Goal: Book appointment/travel/reservation

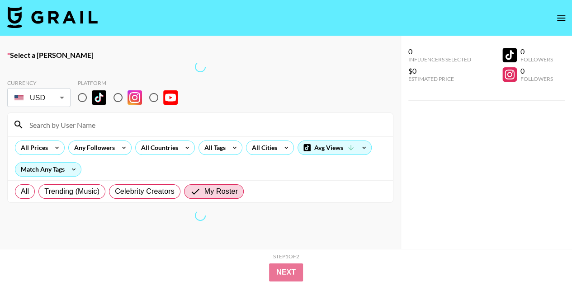
click at [35, 17] on img at bounding box center [52, 17] width 90 height 22
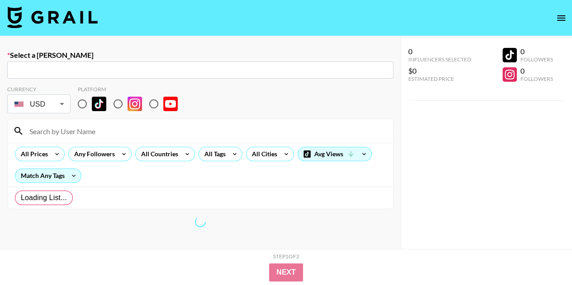
click at [100, 66] on input "text" at bounding box center [200, 70] width 375 height 10
paste input "[DOMAIN_NAME]"
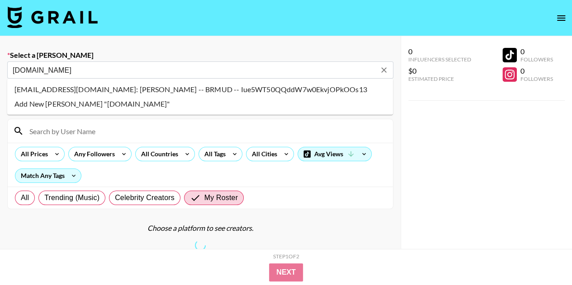
click at [76, 68] on input "[DOMAIN_NAME]" at bounding box center [194, 70] width 363 height 10
type input "[DOMAIN_NAME]"
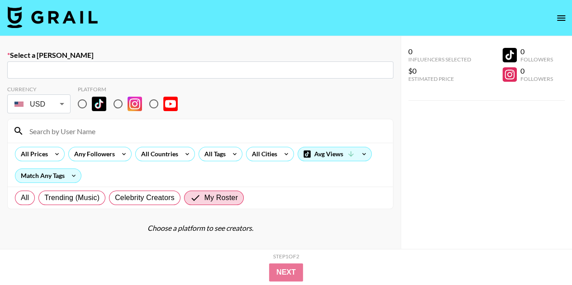
paste input "[DOMAIN_NAME]"
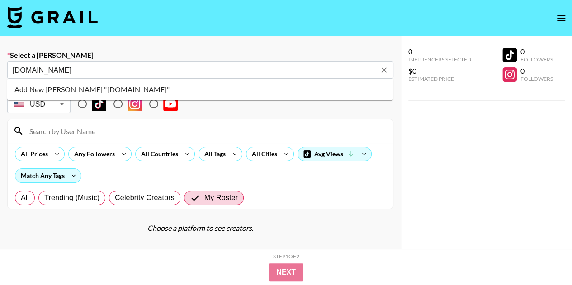
type input "[DOMAIN_NAME]"
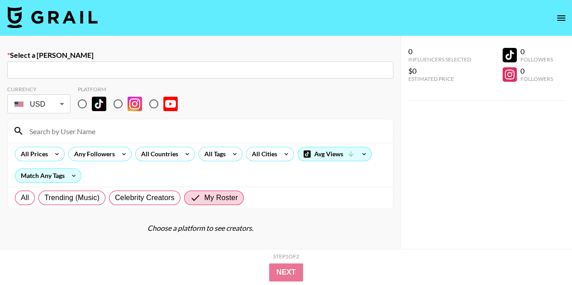
paste input "[DOMAIN_NAME]"
type input "[DOMAIN_NAME]"
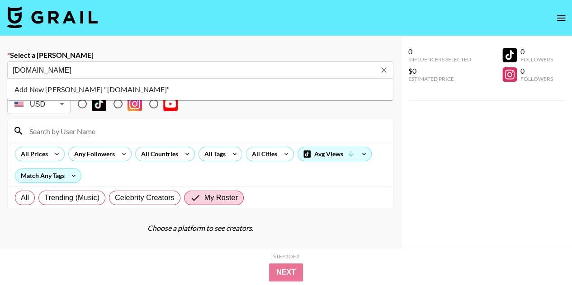
click at [94, 66] on input "[DOMAIN_NAME]" at bounding box center [194, 70] width 363 height 10
